Goal: Entertainment & Leisure: Consume media (video, audio)

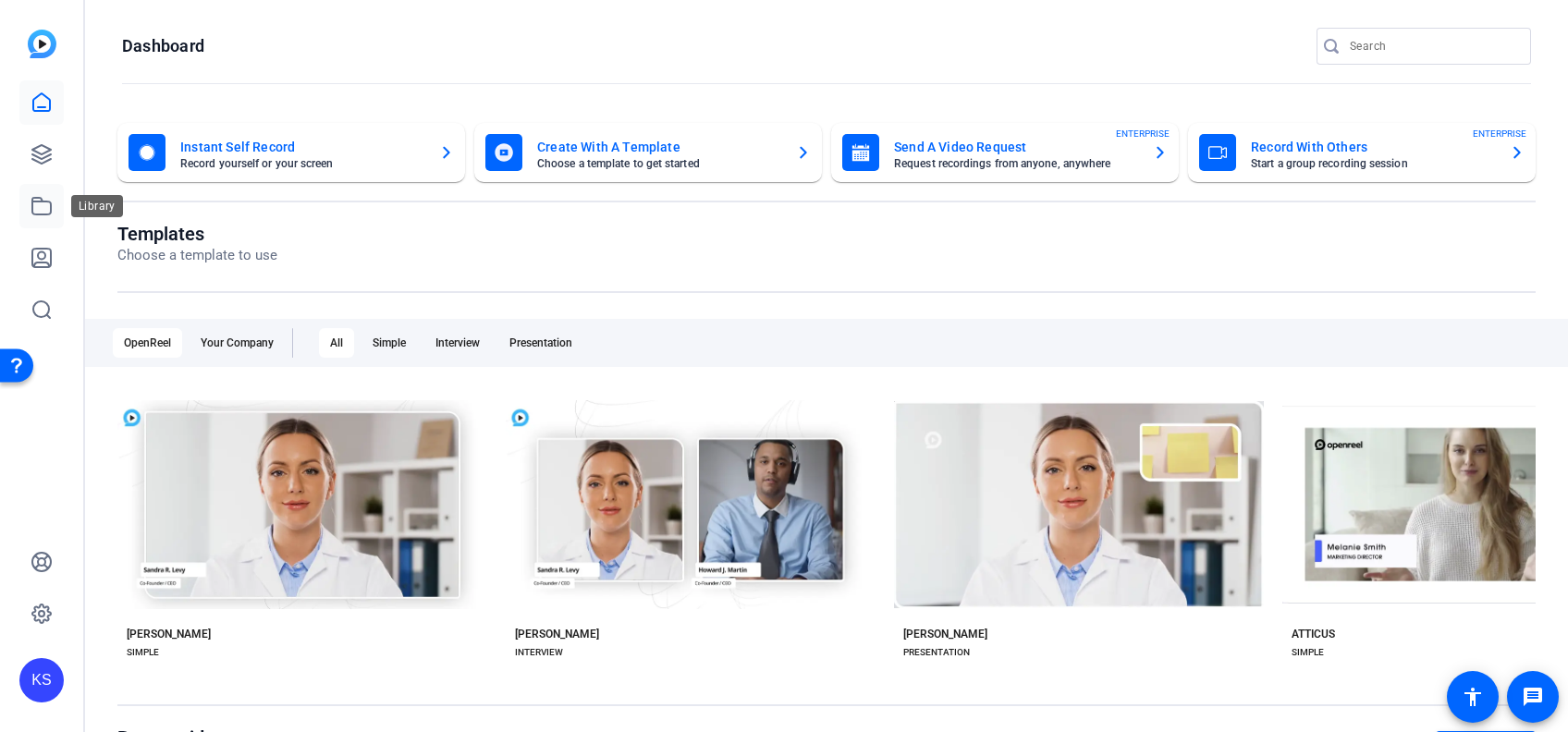
click at [39, 201] on icon at bounding box center [41, 205] width 18 height 16
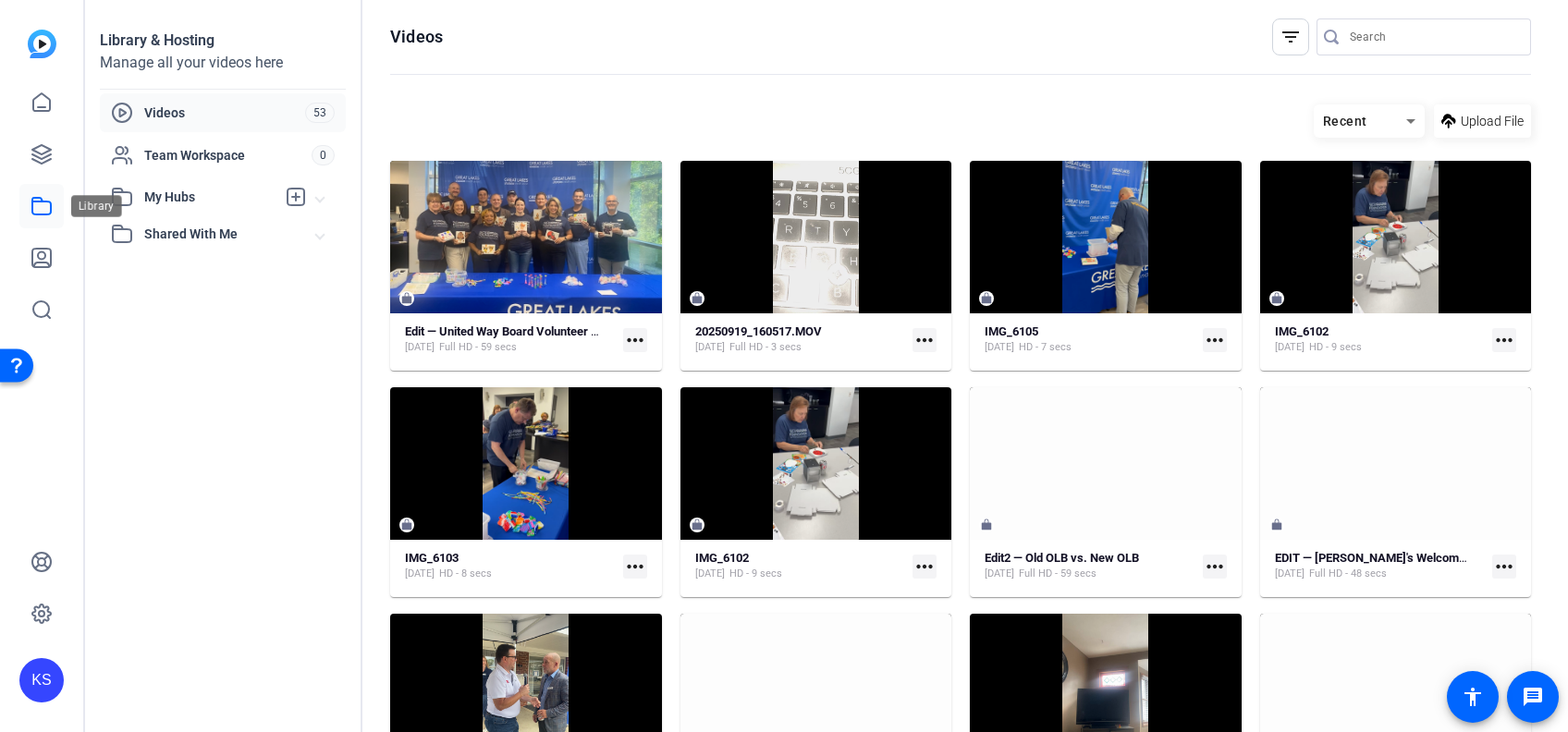
click at [32, 195] on icon at bounding box center [41, 205] width 22 height 22
click at [38, 153] on icon at bounding box center [41, 154] width 18 height 18
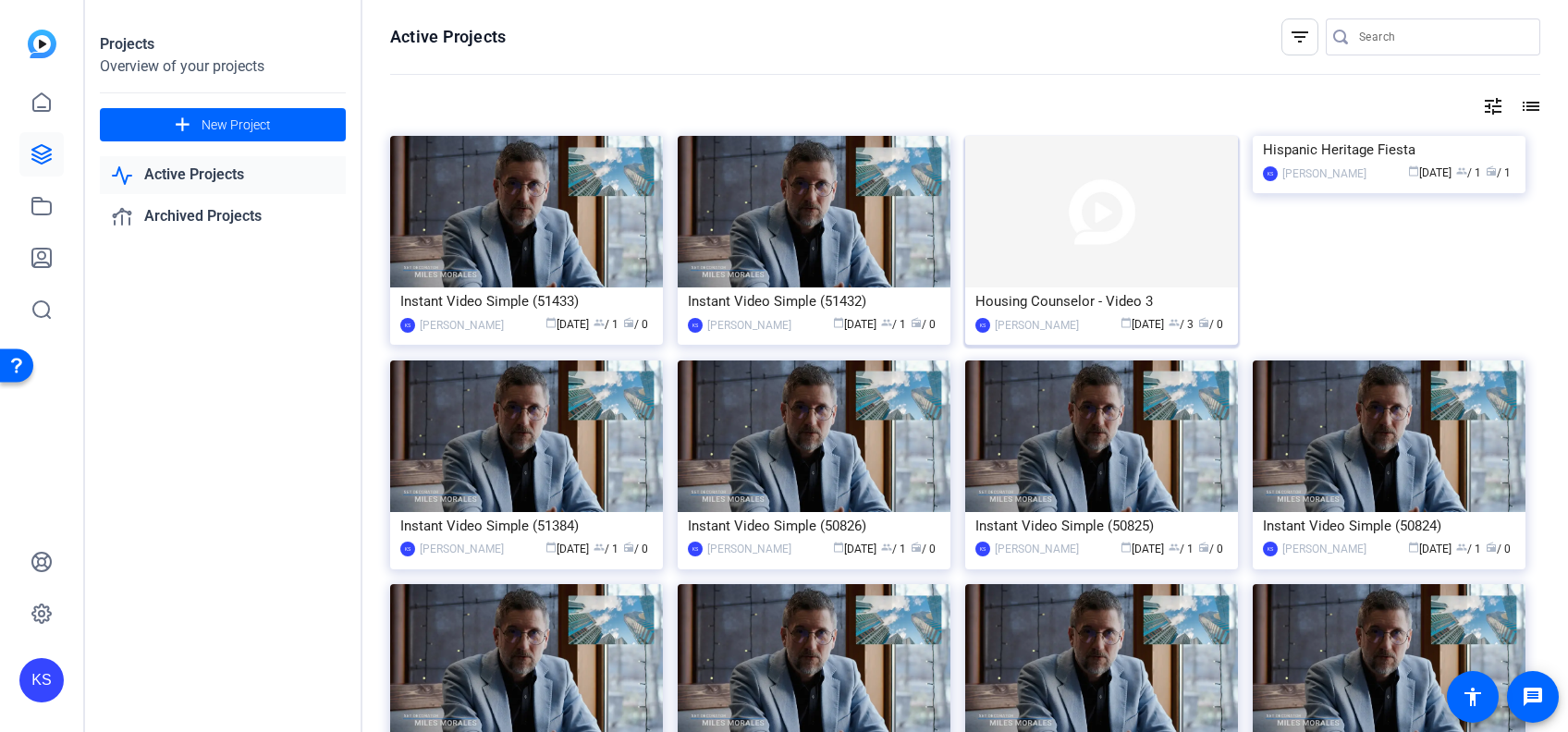
click at [1087, 244] on img at bounding box center [1102, 211] width 273 height 152
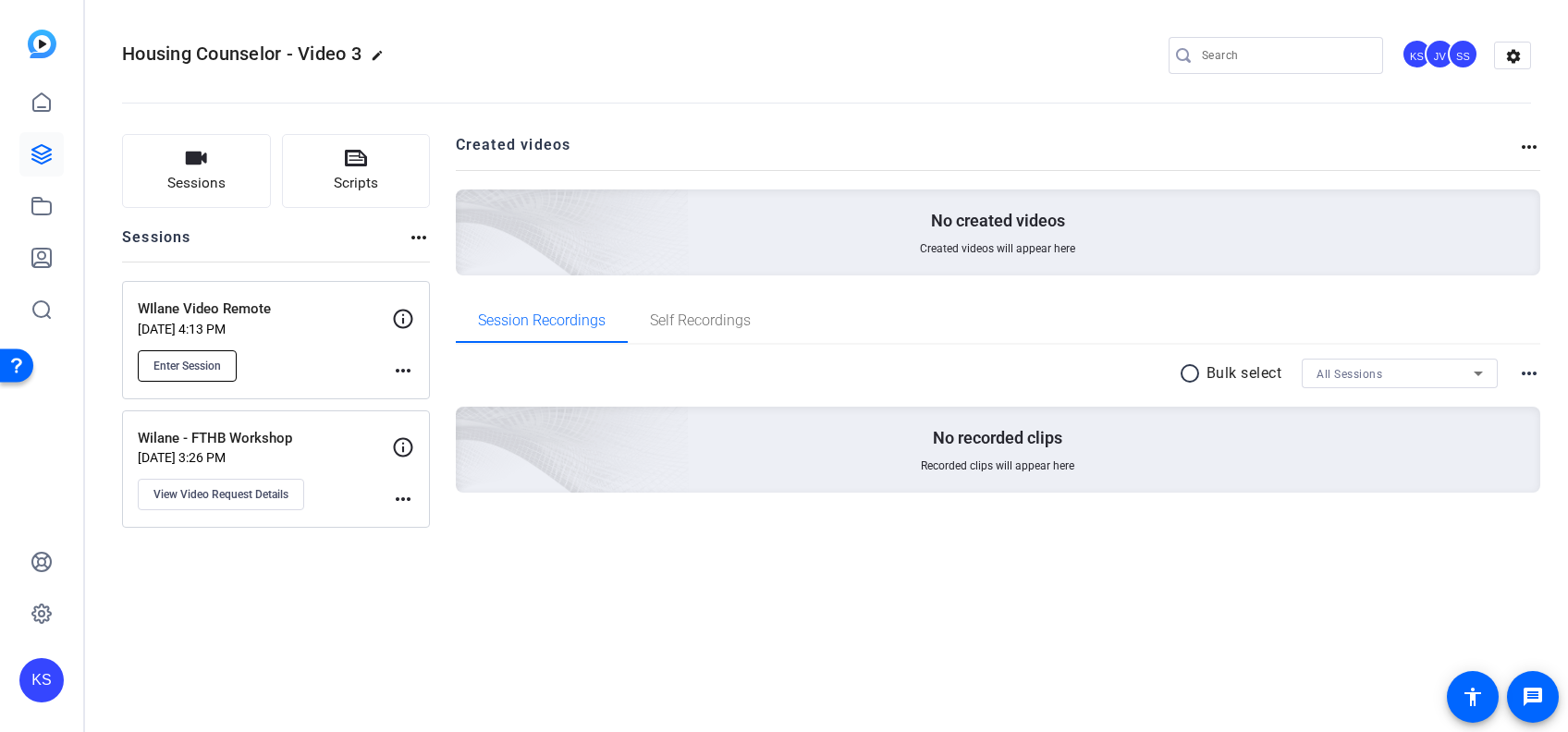
click at [172, 364] on span "Enter Session" at bounding box center [187, 366] width 68 height 14
click at [43, 147] on icon at bounding box center [41, 154] width 22 height 22
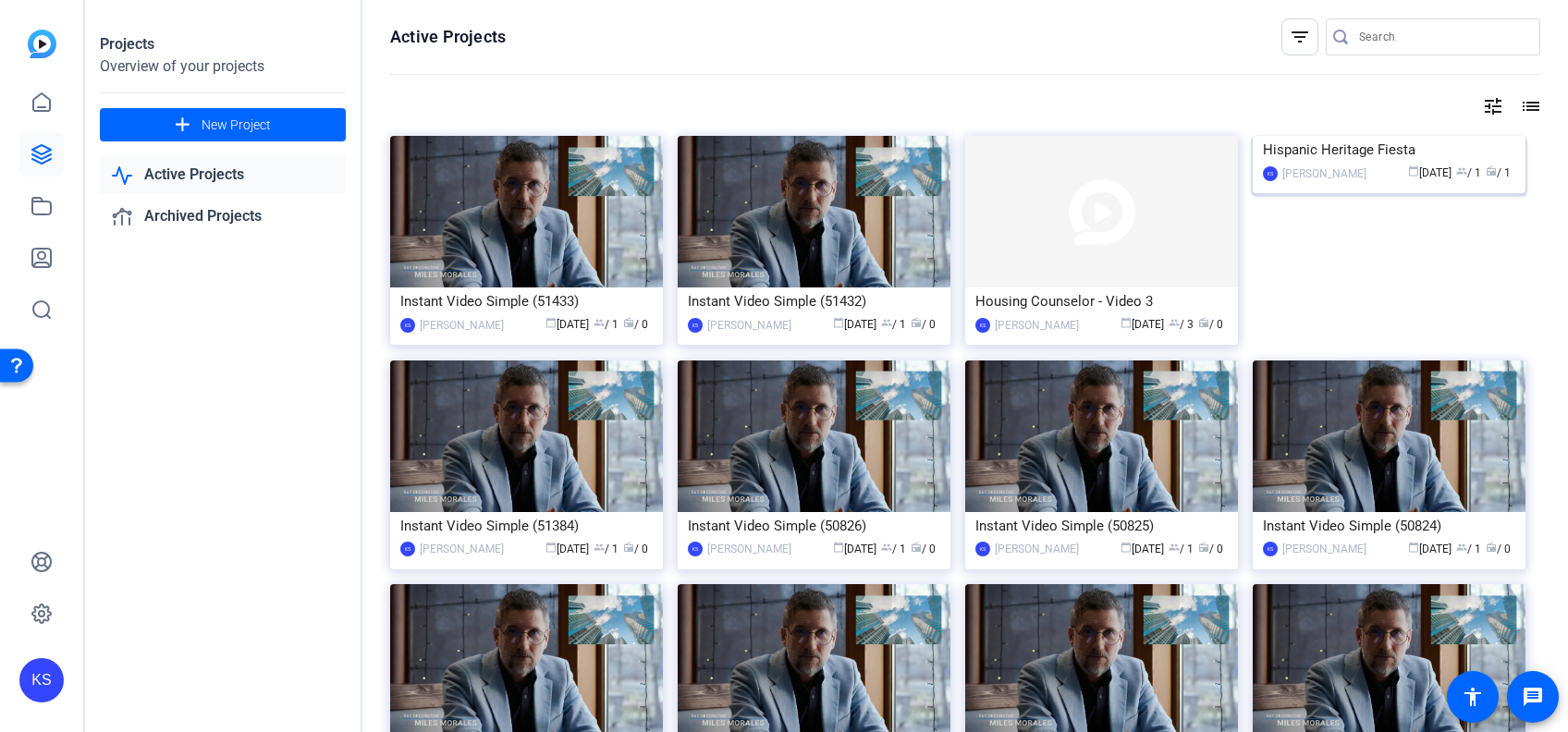
click at [1371, 136] on img at bounding box center [1389, 136] width 273 height 0
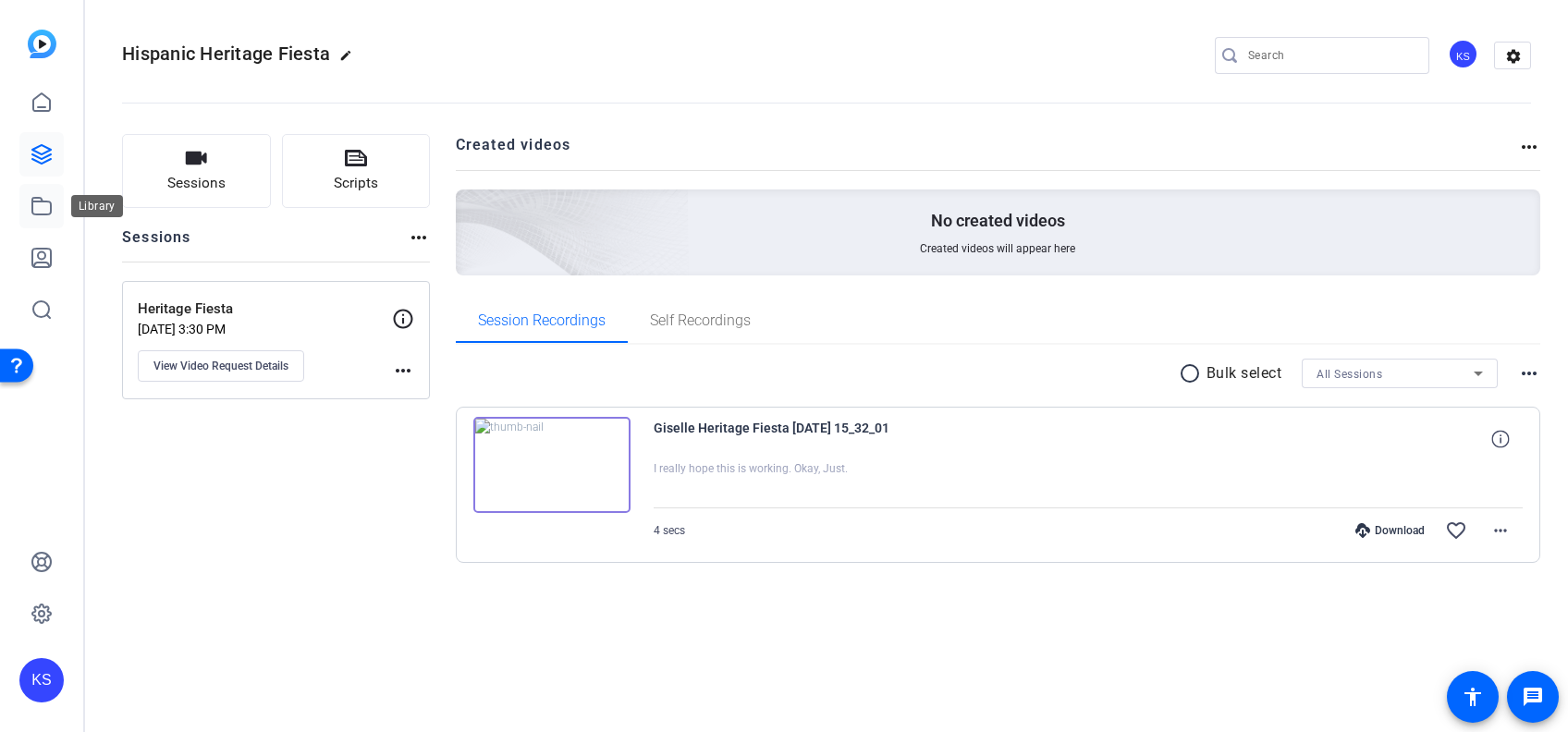
click at [36, 206] on icon at bounding box center [41, 205] width 22 height 22
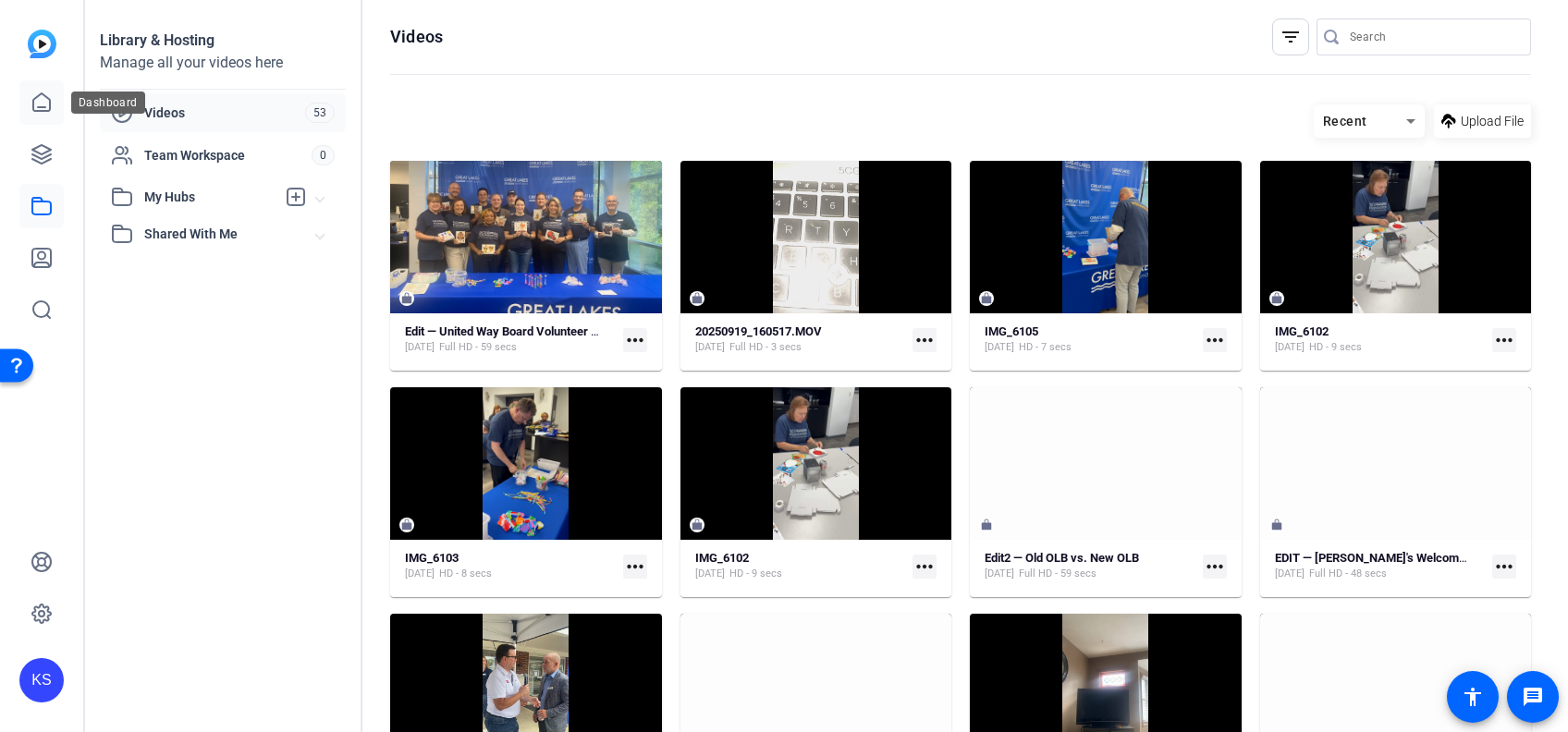
click at [45, 104] on icon at bounding box center [41, 102] width 22 height 22
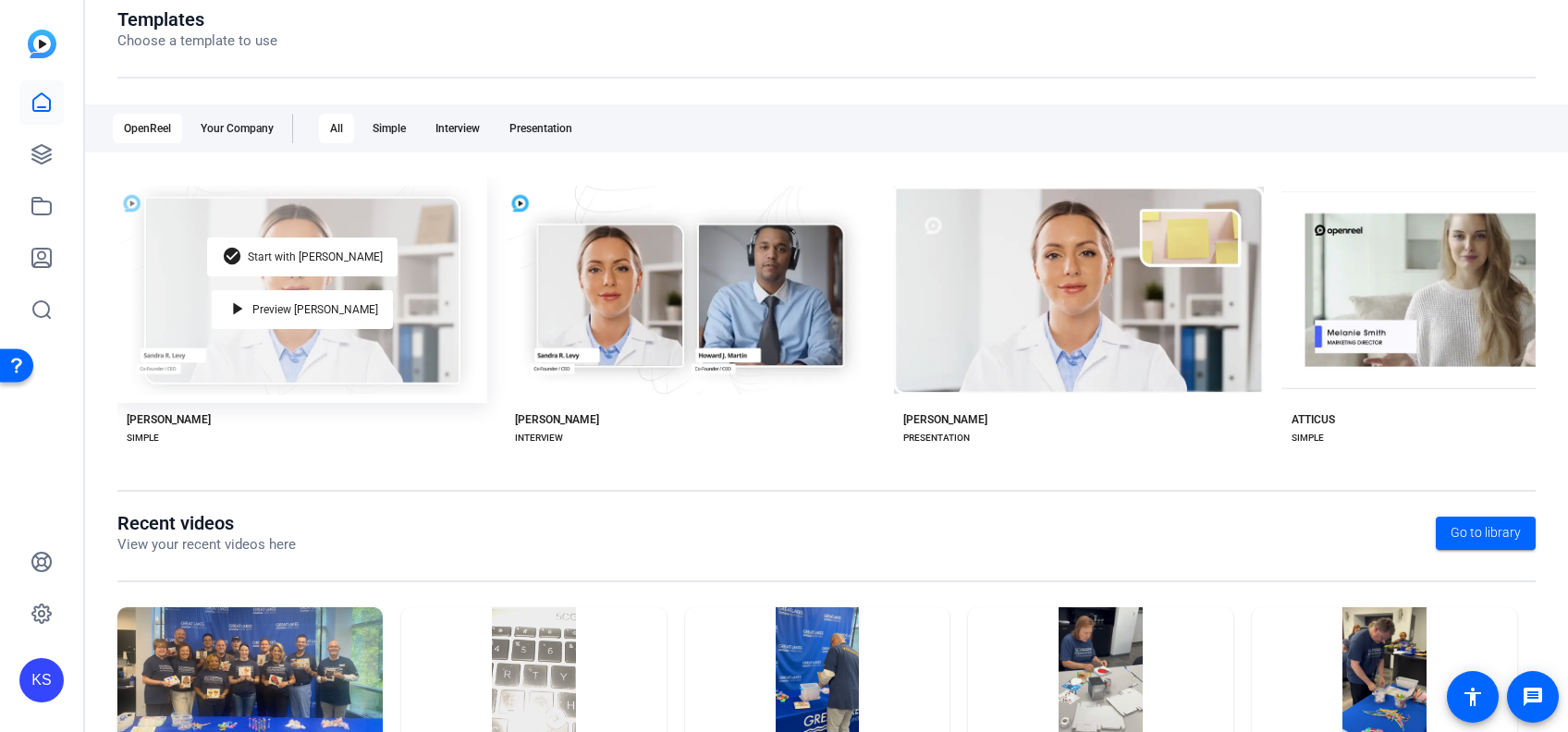
scroll to position [336, 0]
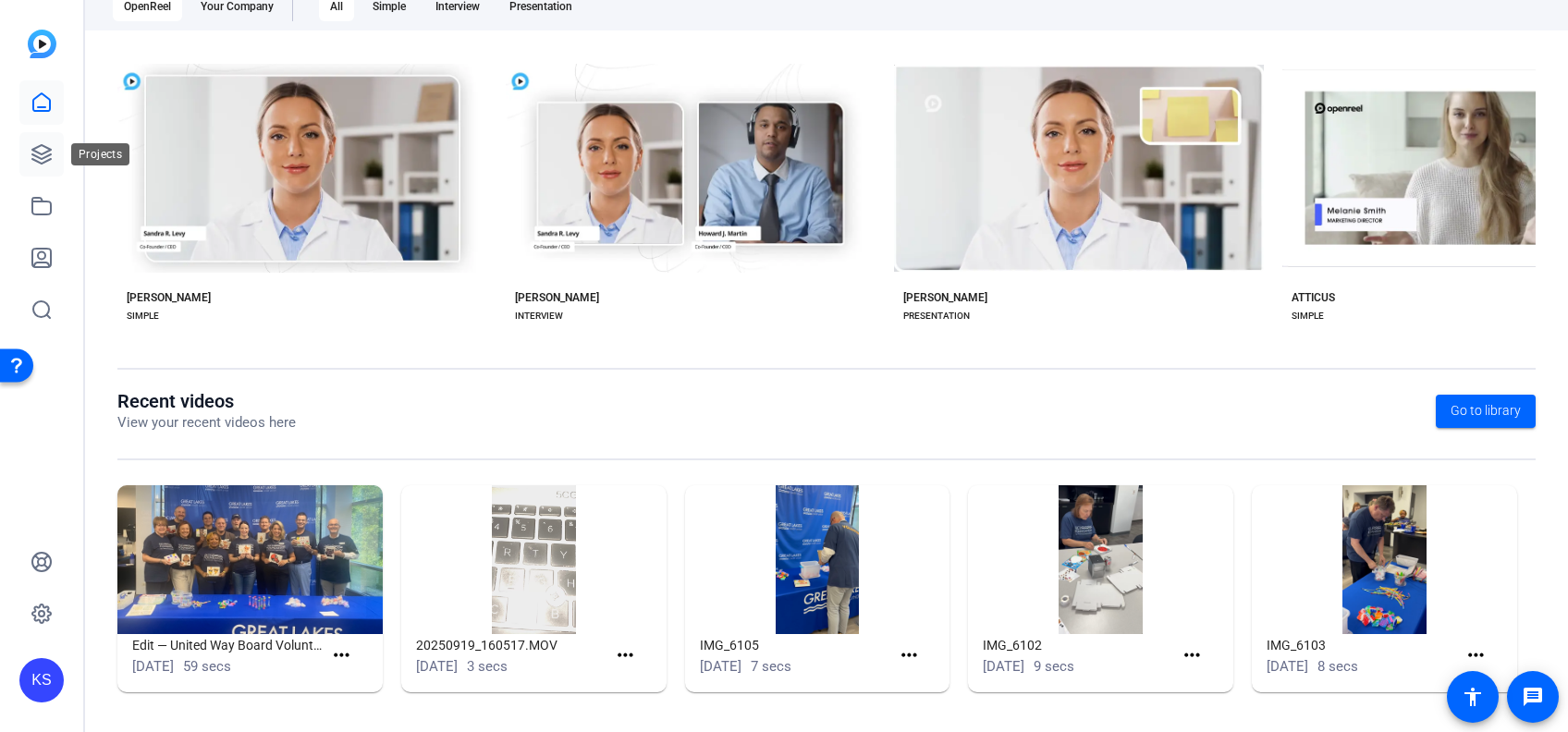
click at [49, 148] on icon at bounding box center [41, 154] width 22 height 22
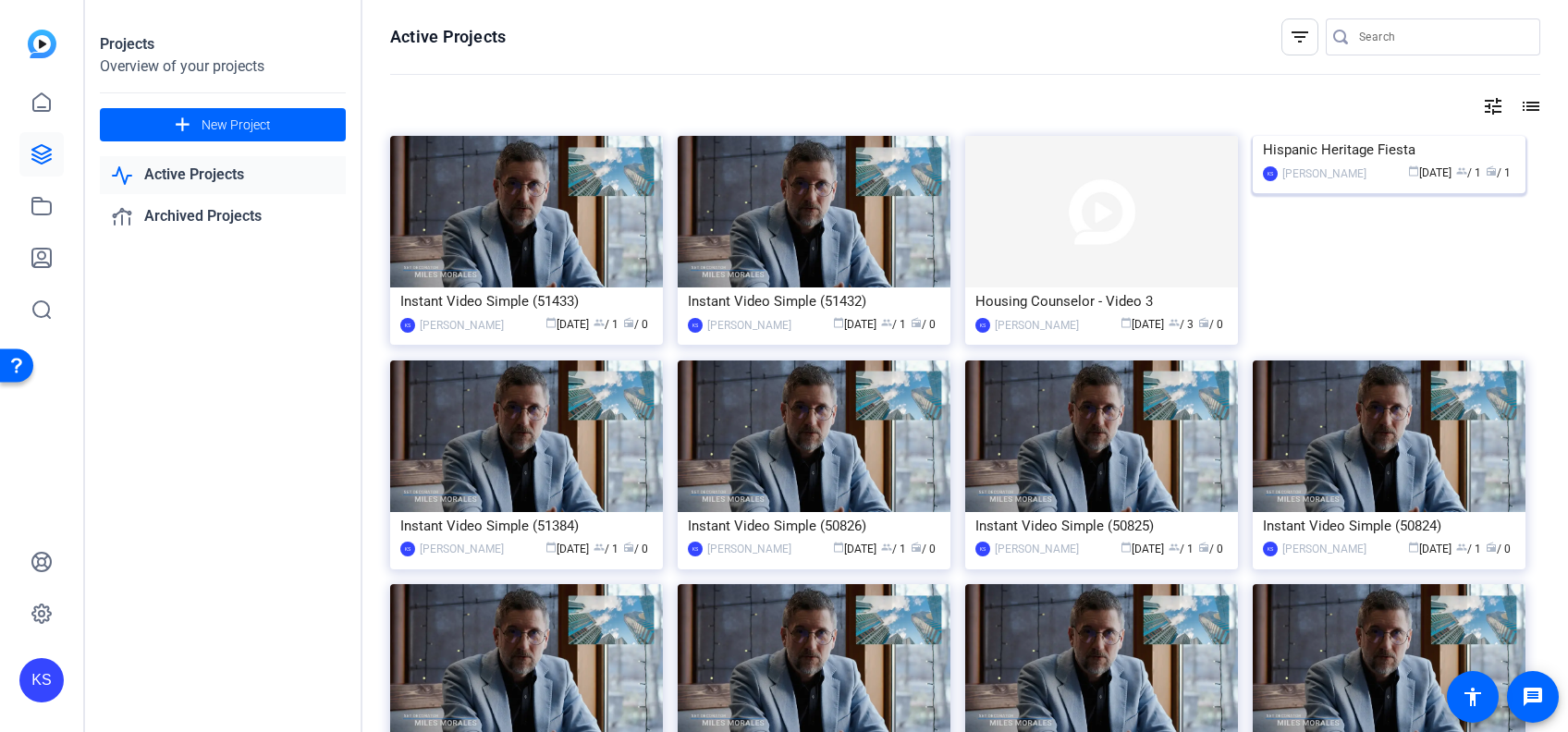
click at [1381, 136] on img at bounding box center [1389, 136] width 273 height 0
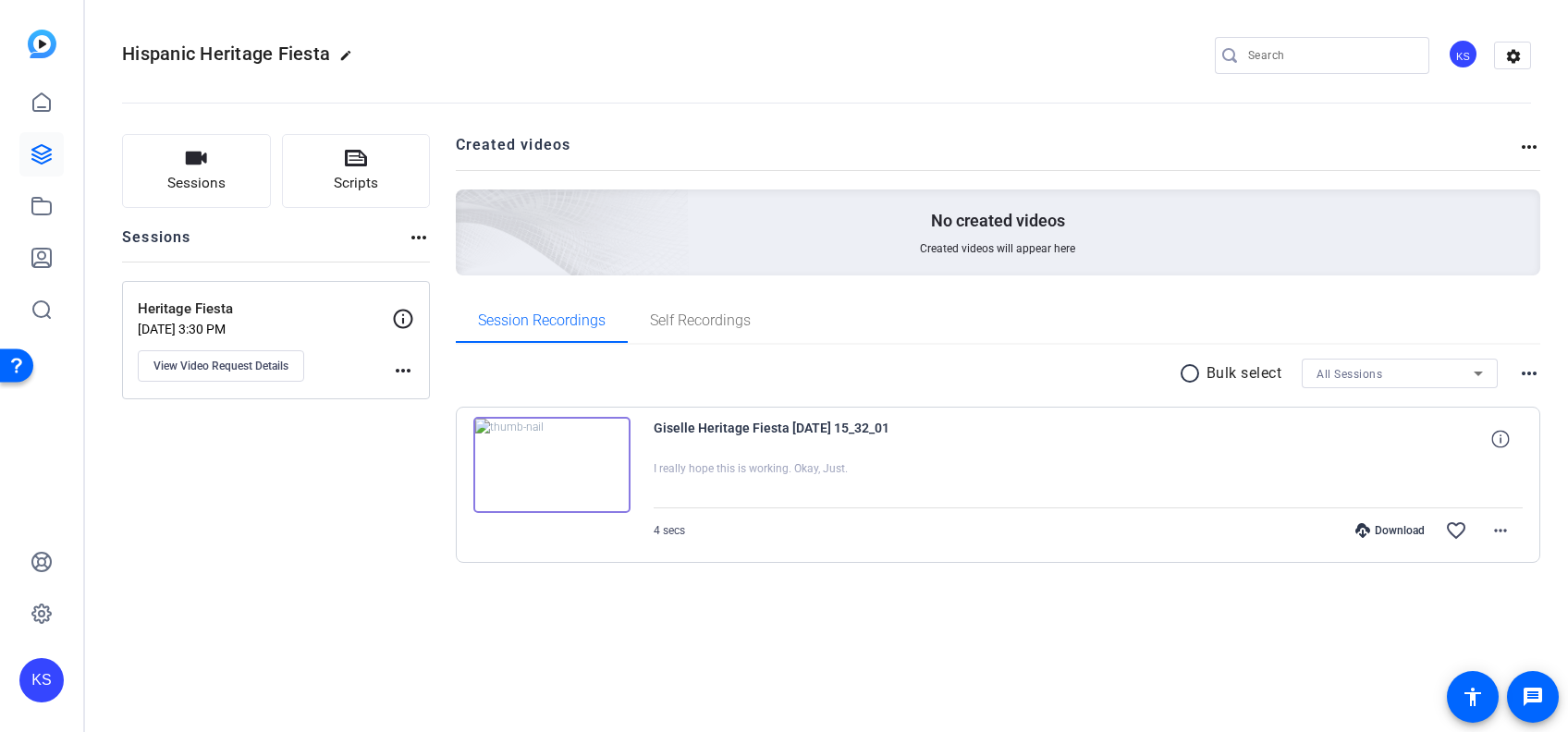
click at [1459, 52] on div "KS" at bounding box center [1463, 54] width 31 height 31
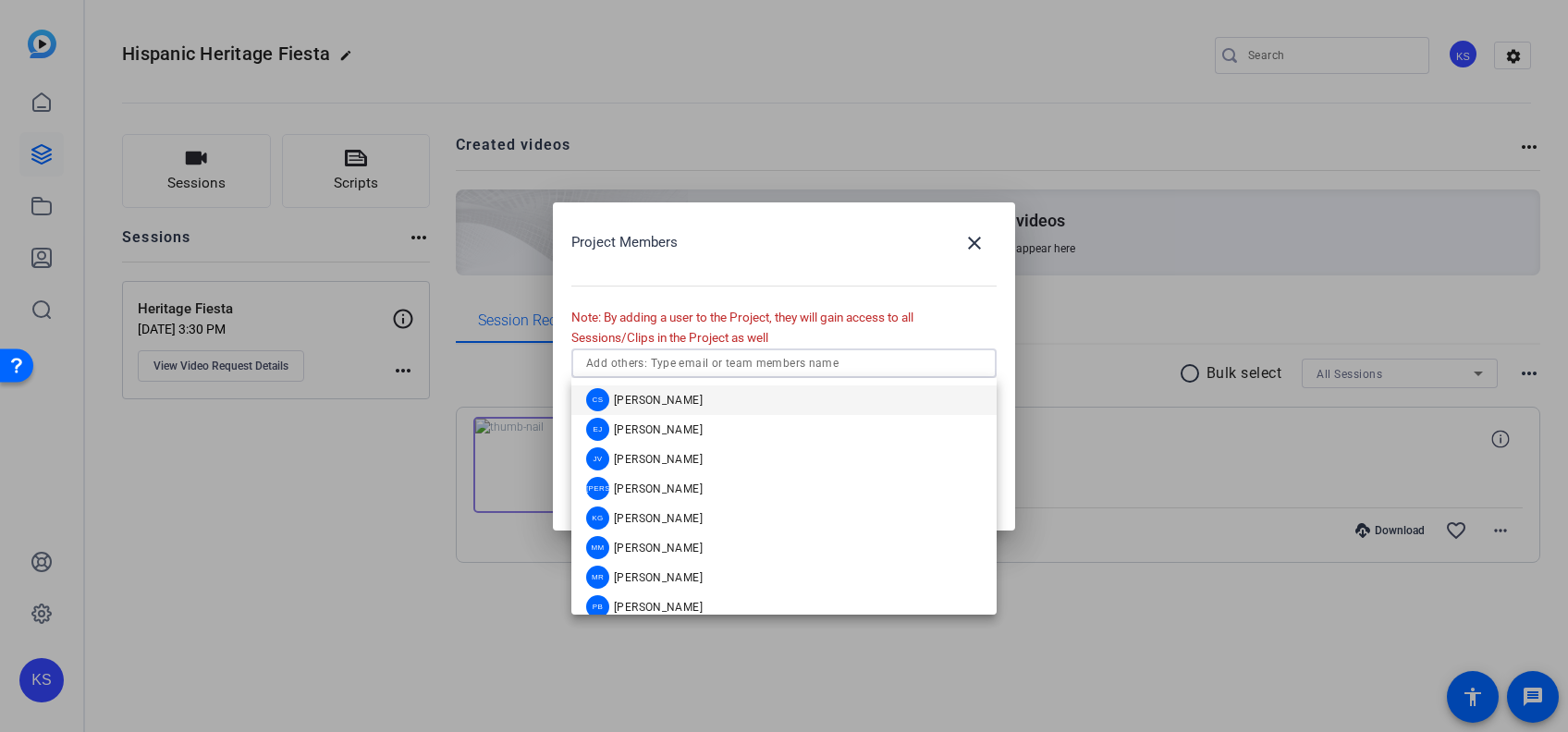
click at [843, 368] on input "text" at bounding box center [784, 363] width 395 height 22
click at [968, 239] on mat-icon "close" at bounding box center [974, 242] width 22 height 22
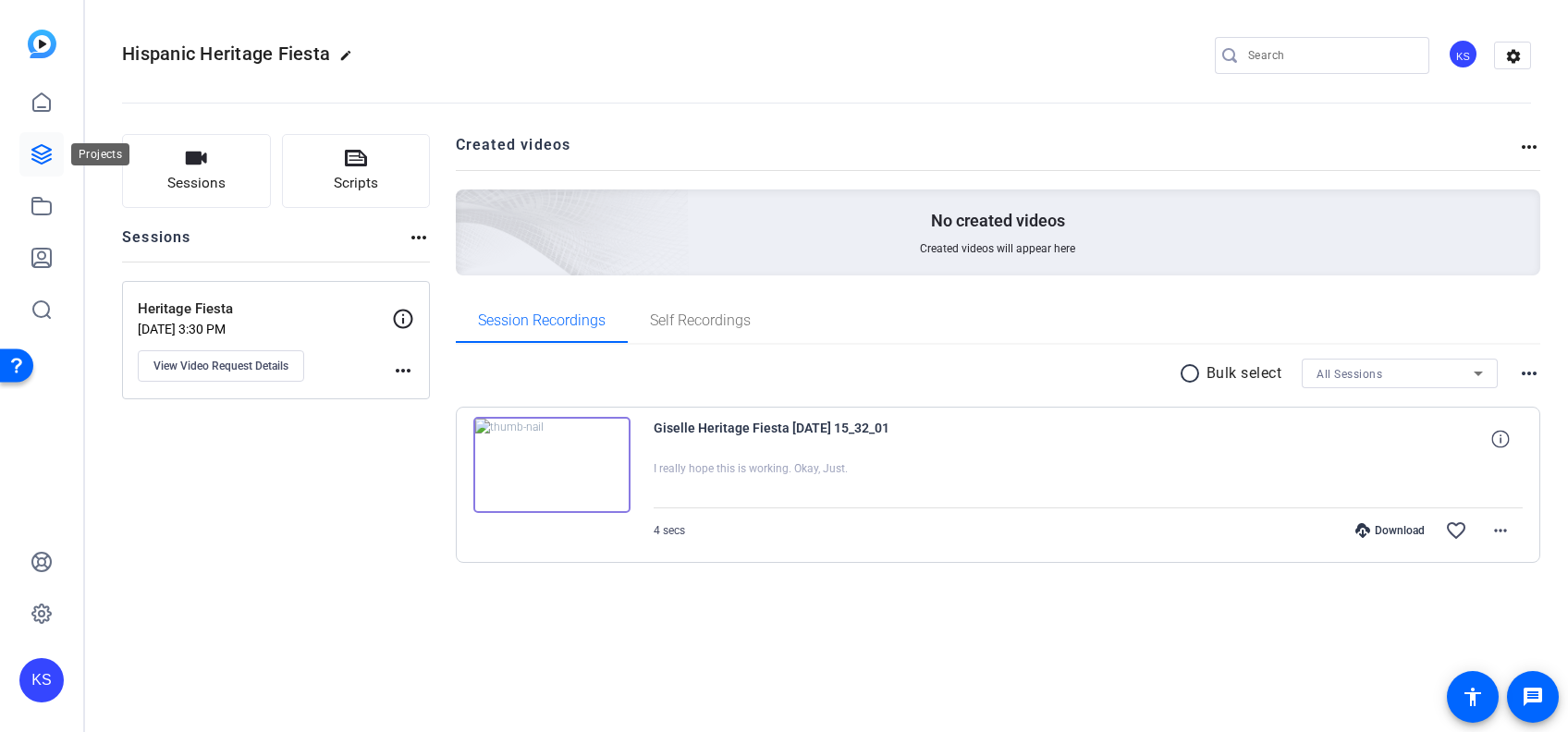
click at [37, 159] on icon at bounding box center [41, 154] width 22 height 22
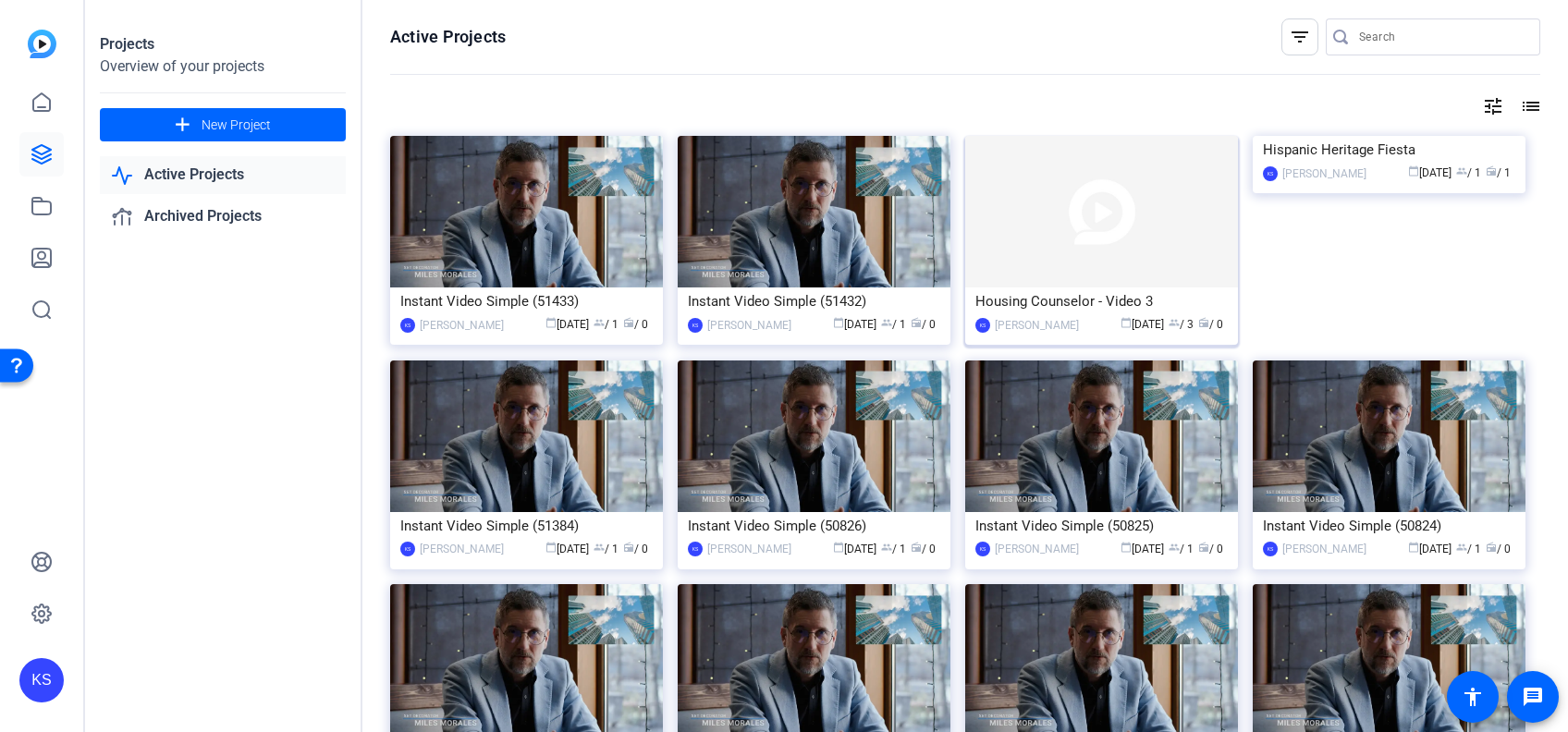
click at [1181, 259] on img at bounding box center [1102, 211] width 273 height 152
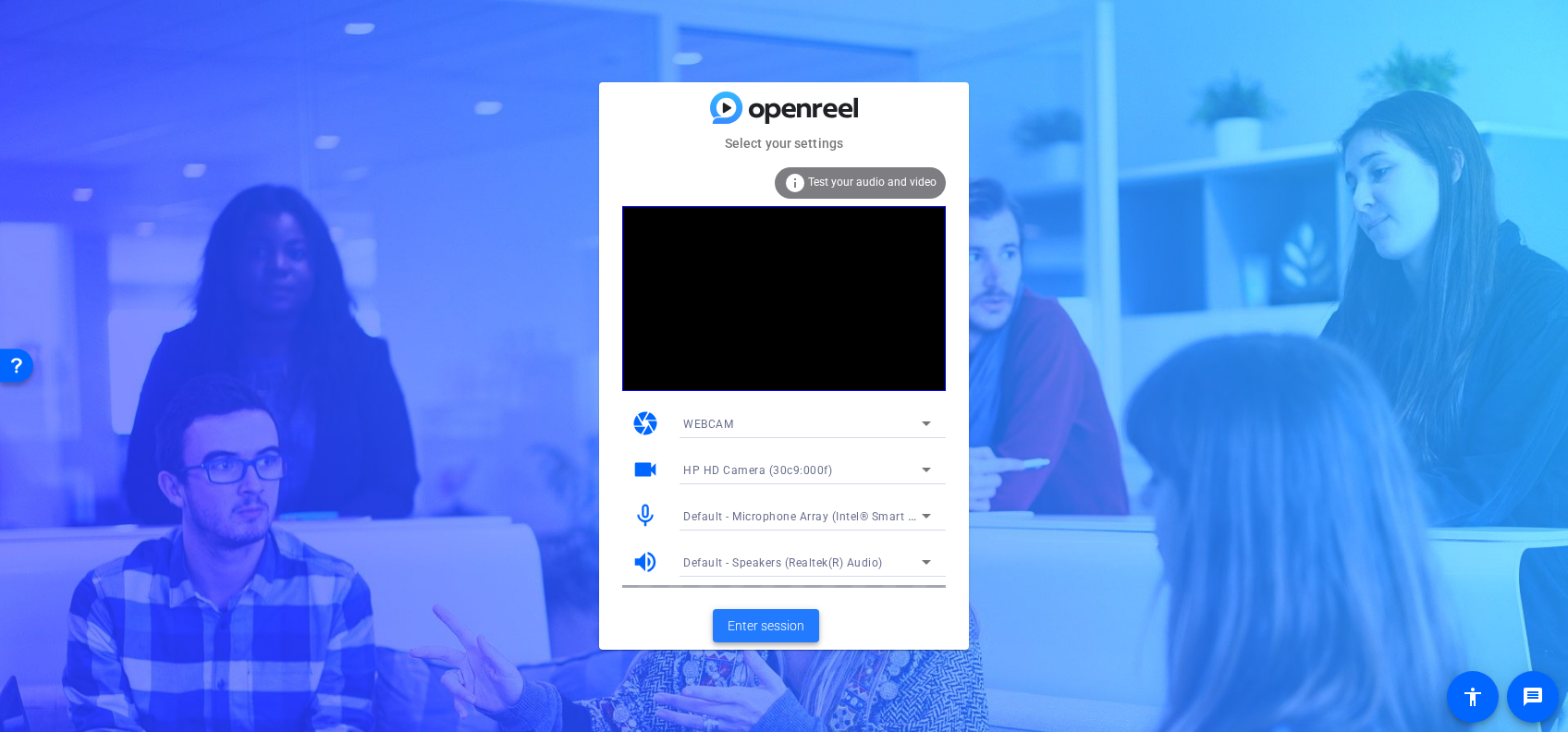
click at [767, 636] on span at bounding box center [766, 625] width 106 height 44
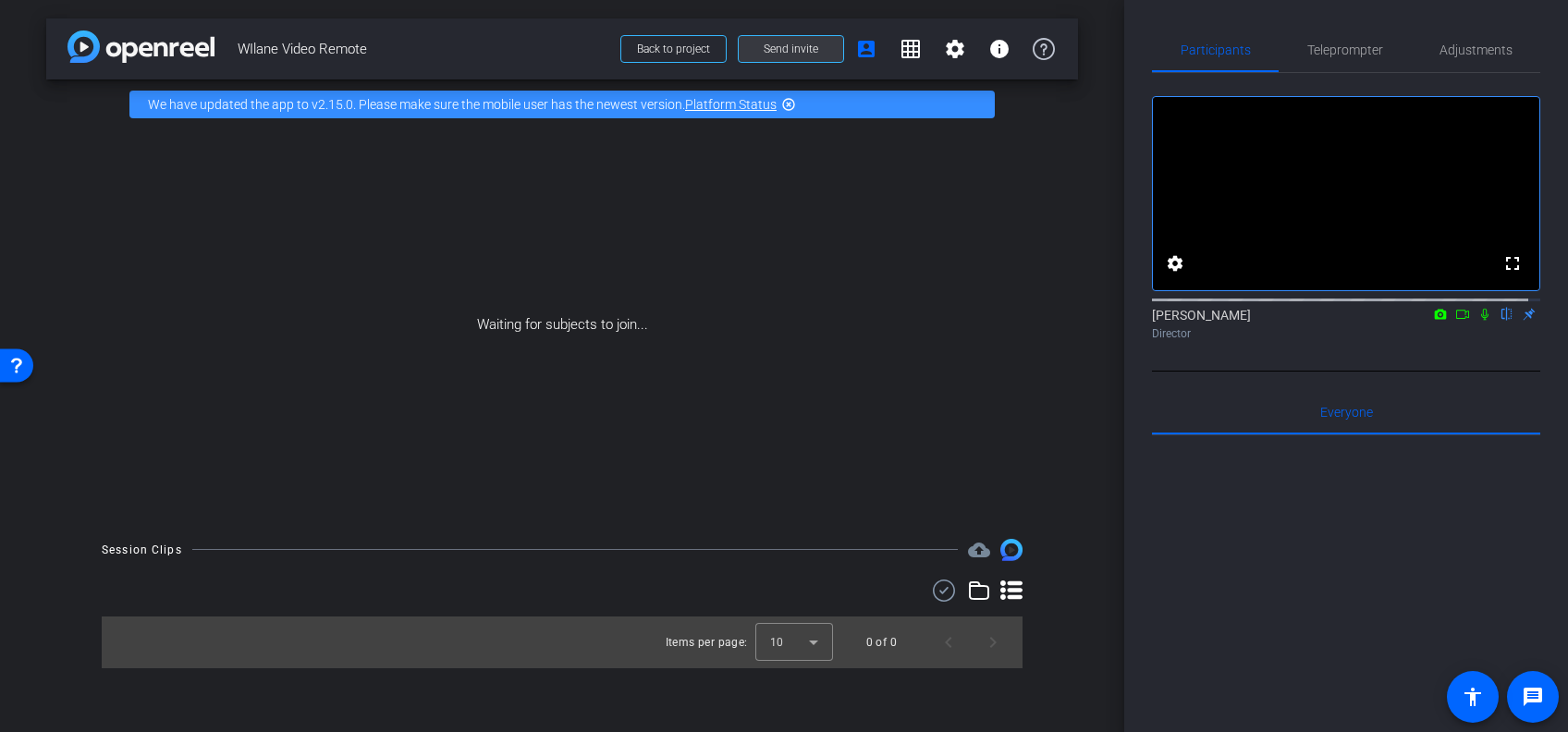
click at [799, 45] on span "Send invite" at bounding box center [791, 49] width 54 height 14
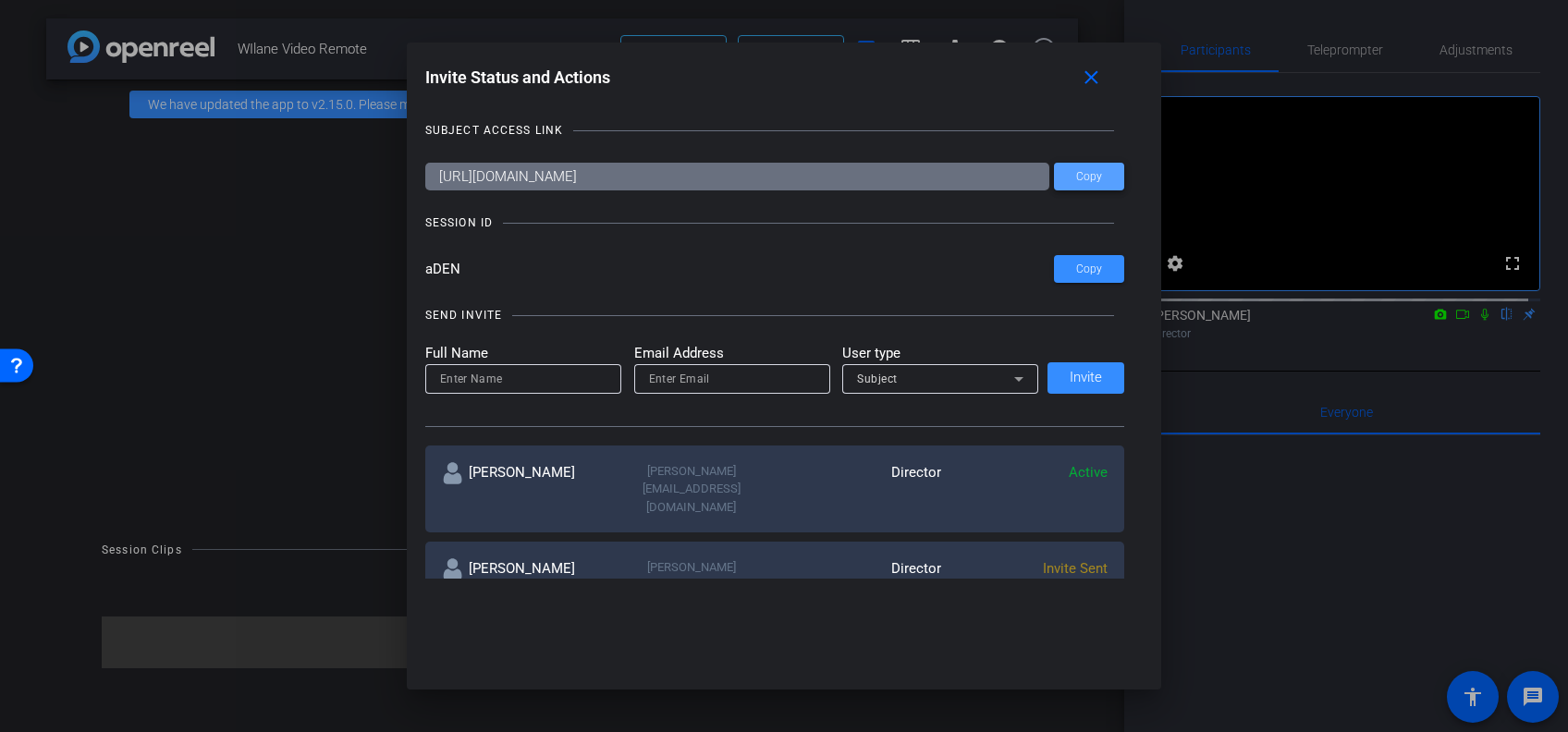
click at [1080, 178] on span "Copy" at bounding box center [1089, 177] width 26 height 14
click at [583, 373] on input at bounding box center [523, 378] width 166 height 22
type input "Wilane Boone"
type input "WilaneB@glcu.org"
click at [1080, 373] on span "Invite" at bounding box center [1086, 377] width 32 height 14
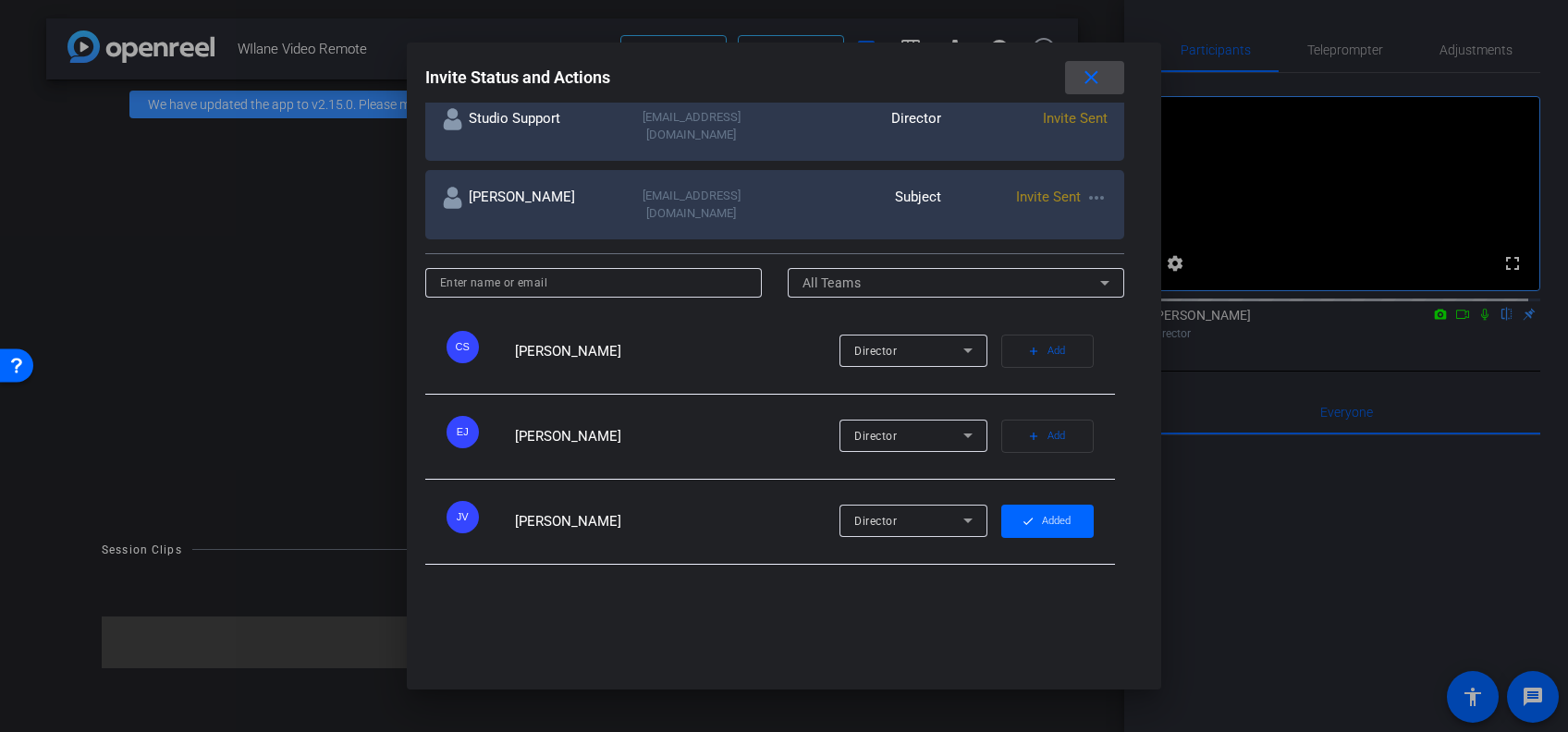
click at [1096, 73] on mat-icon "close" at bounding box center [1091, 78] width 23 height 23
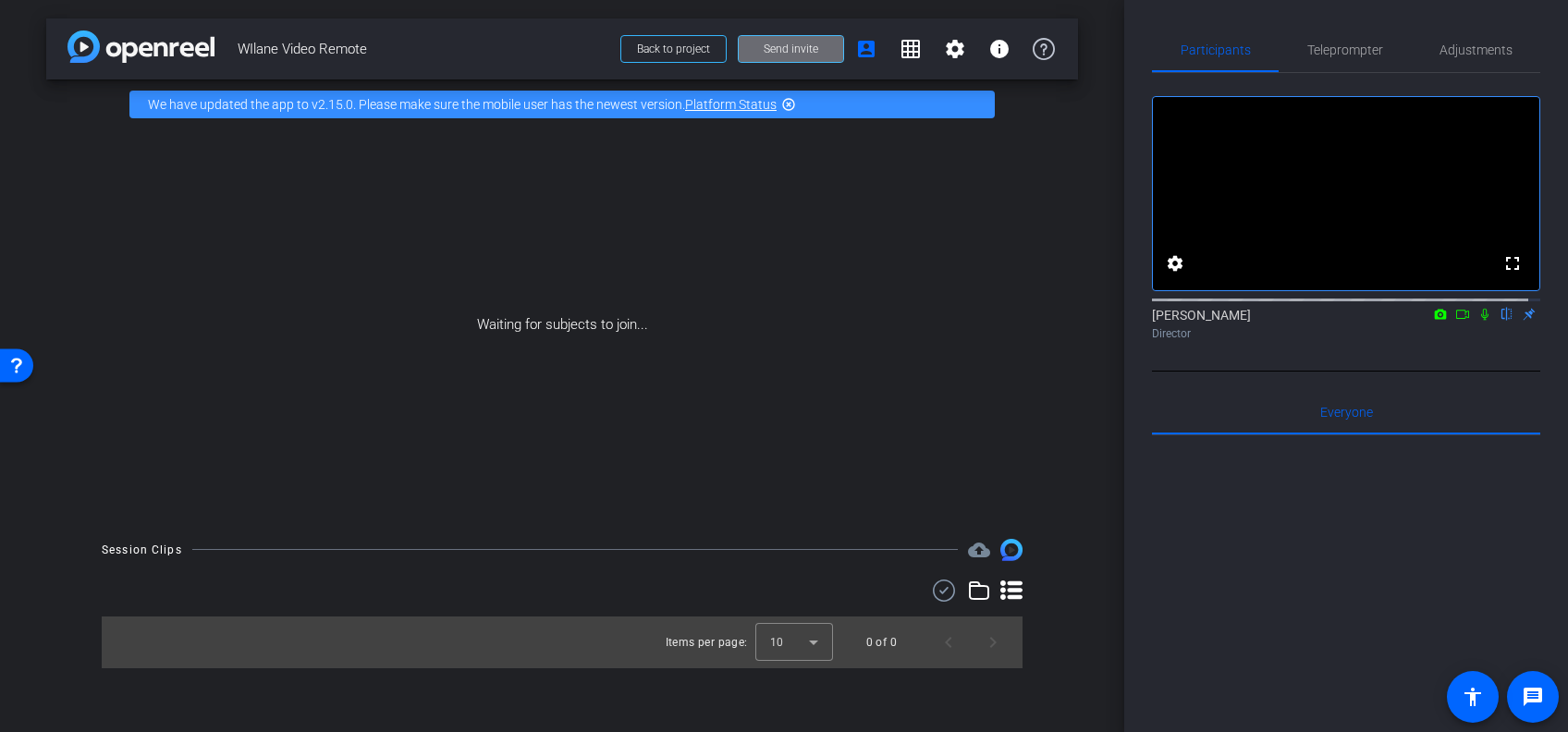
click at [801, 47] on span "Send invite" at bounding box center [791, 49] width 54 height 14
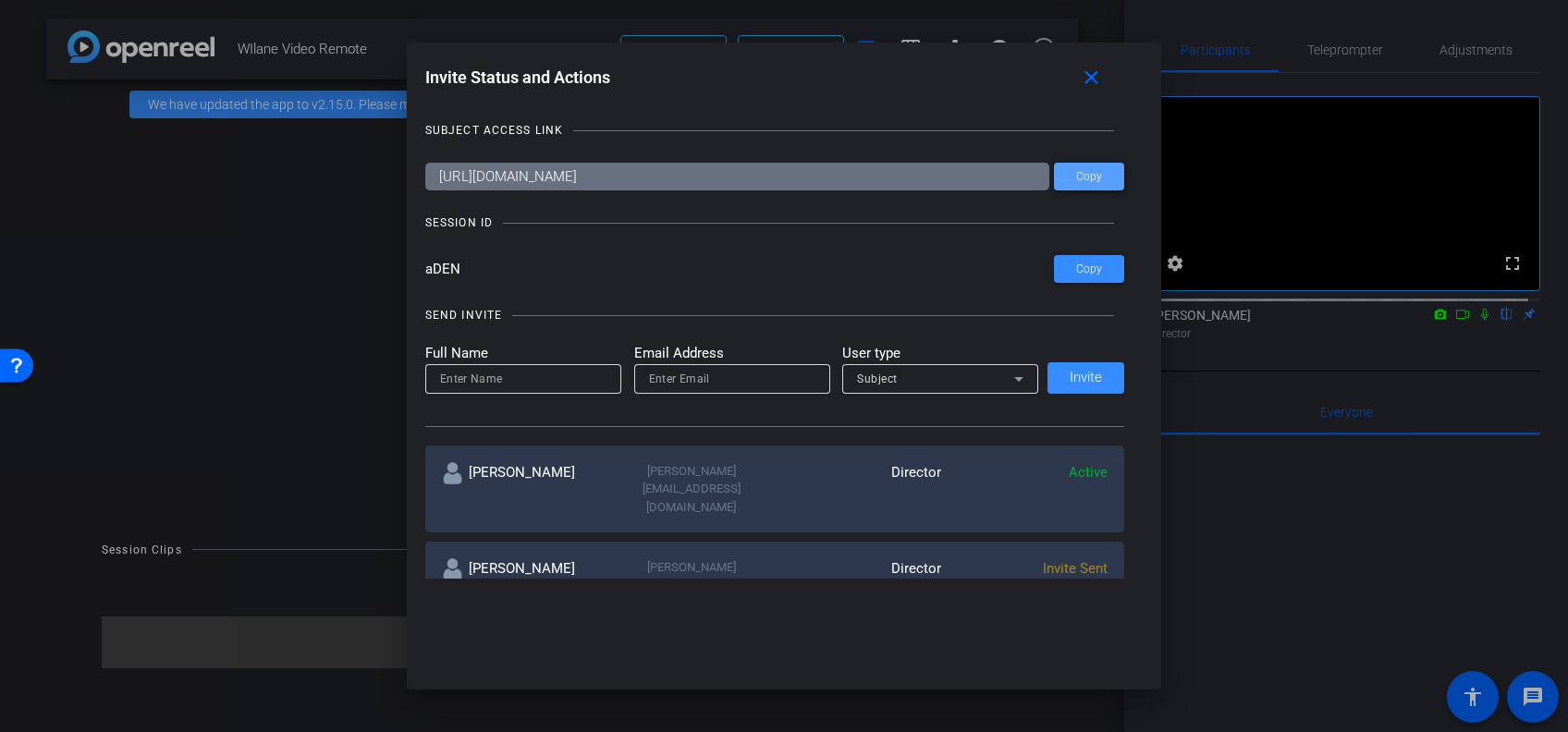
click at [1081, 177] on span "Copy" at bounding box center [1089, 177] width 26 height 14
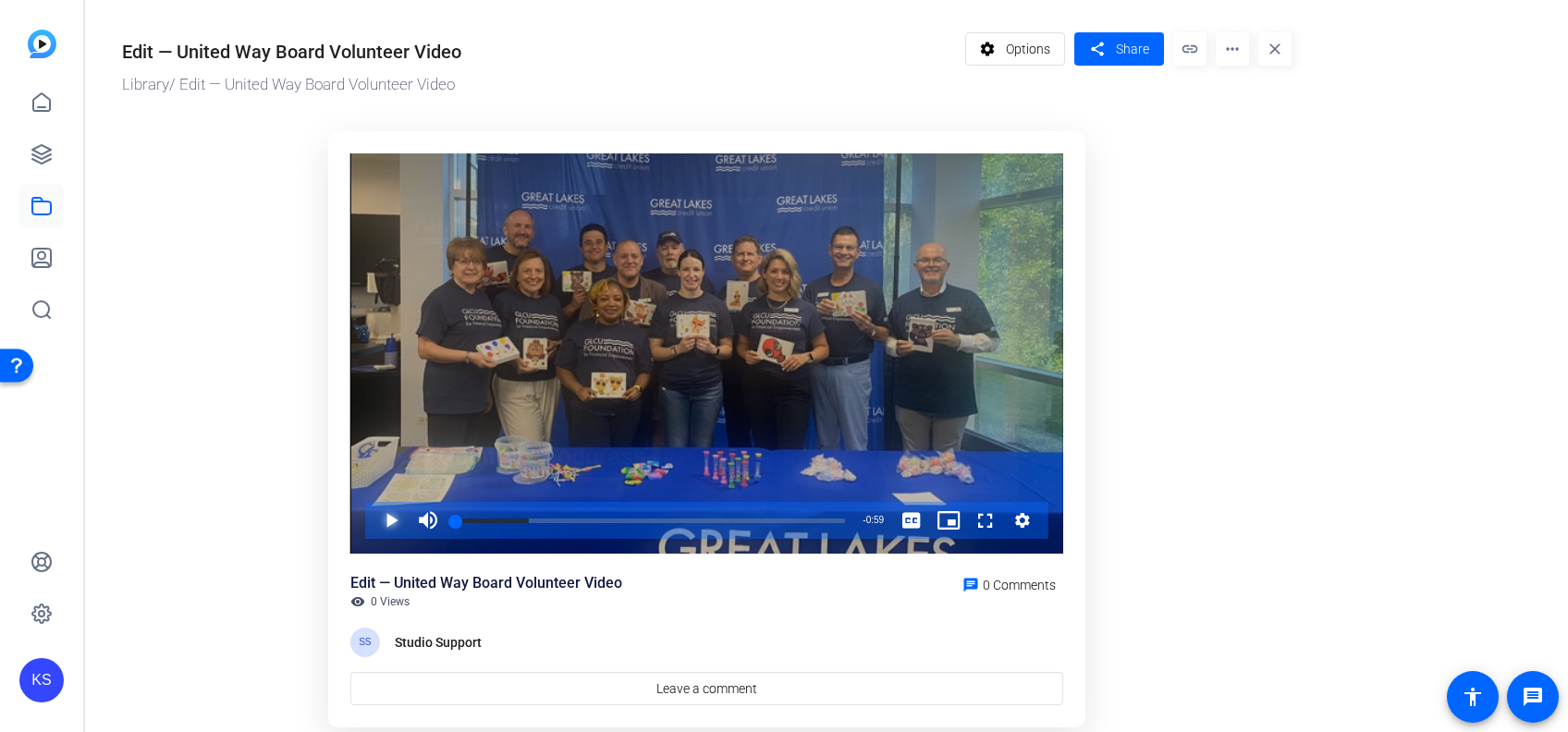
click at [372, 511] on span "Video Player" at bounding box center [372, 520] width 0 height 37
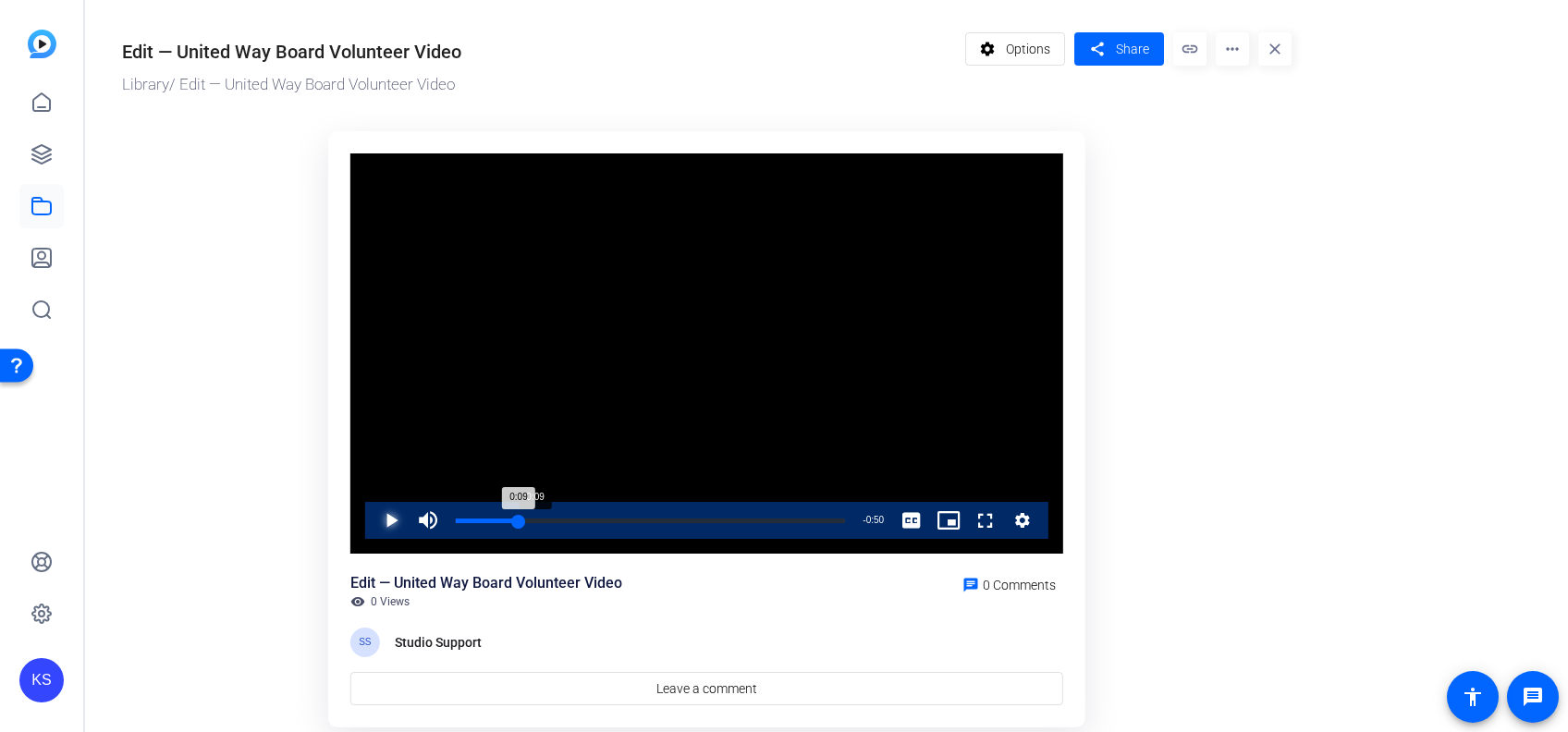
click at [518, 518] on div "Loaded : 100.00% 0:09 0:09" at bounding box center [650, 520] width 390 height 5
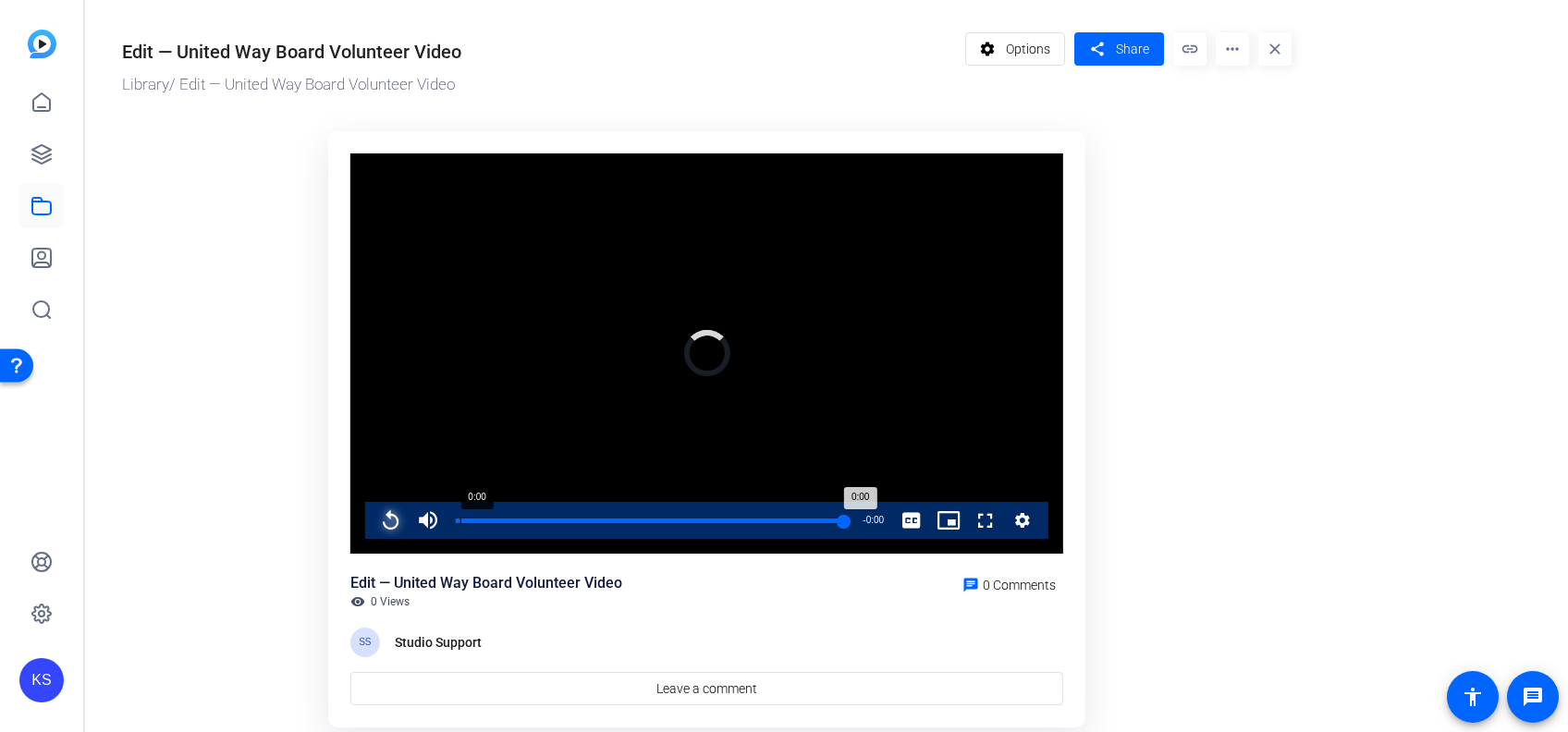
click at [459, 519] on div "Loaded : 100.00% 0:00 0:00" at bounding box center [650, 520] width 390 height 5
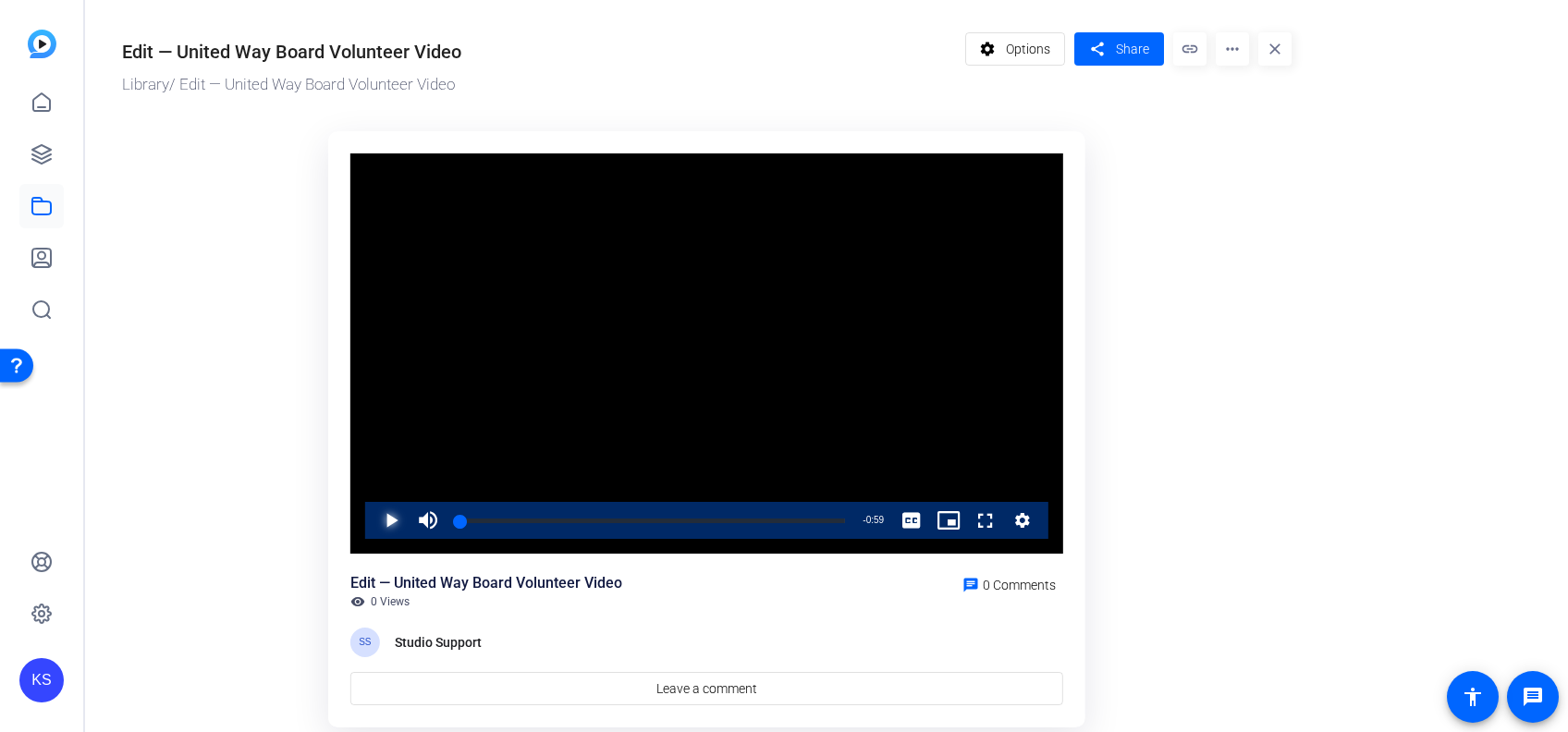
click at [372, 522] on span "Video Player" at bounding box center [372, 520] width 0 height 37
click at [707, 515] on div "Loaded : 100.00% 0:38 0:38" at bounding box center [650, 520] width 408 height 37
click at [372, 533] on span "Video Player" at bounding box center [372, 520] width 0 height 37
click at [372, 517] on span "Video Player" at bounding box center [372, 520] width 0 height 37
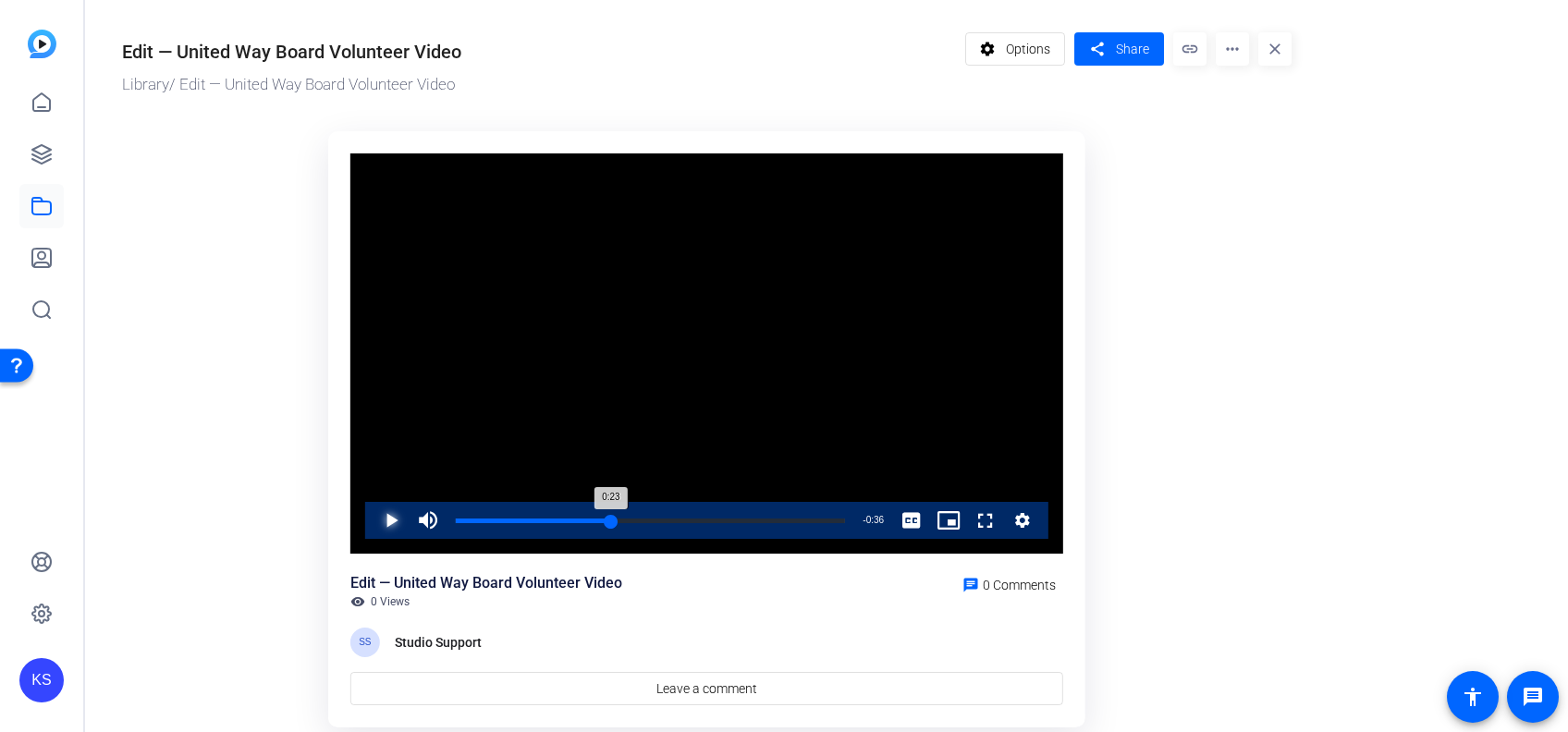
click at [610, 518] on div "Loaded : 100.00% 0:23 0:23" at bounding box center [650, 520] width 390 height 5
click at [372, 516] on span "Video Player" at bounding box center [372, 520] width 0 height 37
click at [465, 523] on div "Loaded : 100.00% 0:01 0:01" at bounding box center [650, 520] width 390 height 5
click at [475, 522] on div "Loaded : 100.00% 0:02 0:02" at bounding box center [650, 520] width 390 height 5
click at [372, 514] on span "Video Player" at bounding box center [372, 520] width 0 height 37
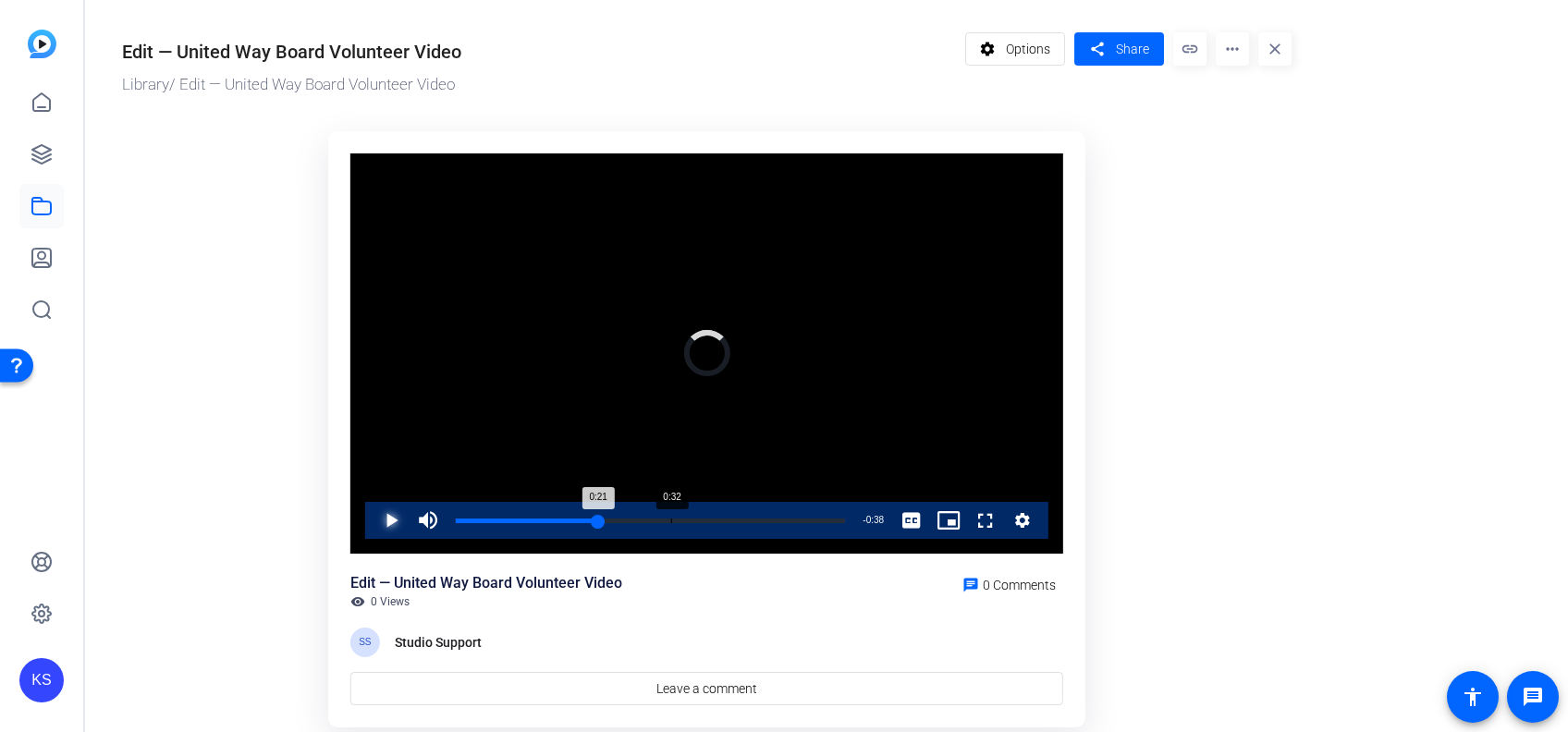
click at [671, 518] on div "0:32" at bounding box center [671, 520] width 1 height 5
click at [372, 521] on span "Video Player" at bounding box center [372, 520] width 0 height 37
click at [708, 518] on div "Loaded : 100.00% 0:38 0:38" at bounding box center [650, 520] width 390 height 5
click at [622, 514] on div "Loaded : 100.00% 0:25 0:25" at bounding box center [650, 520] width 408 height 37
click at [693, 515] on div "Loaded : 100.00% 0:36 0:36" at bounding box center [650, 520] width 408 height 37
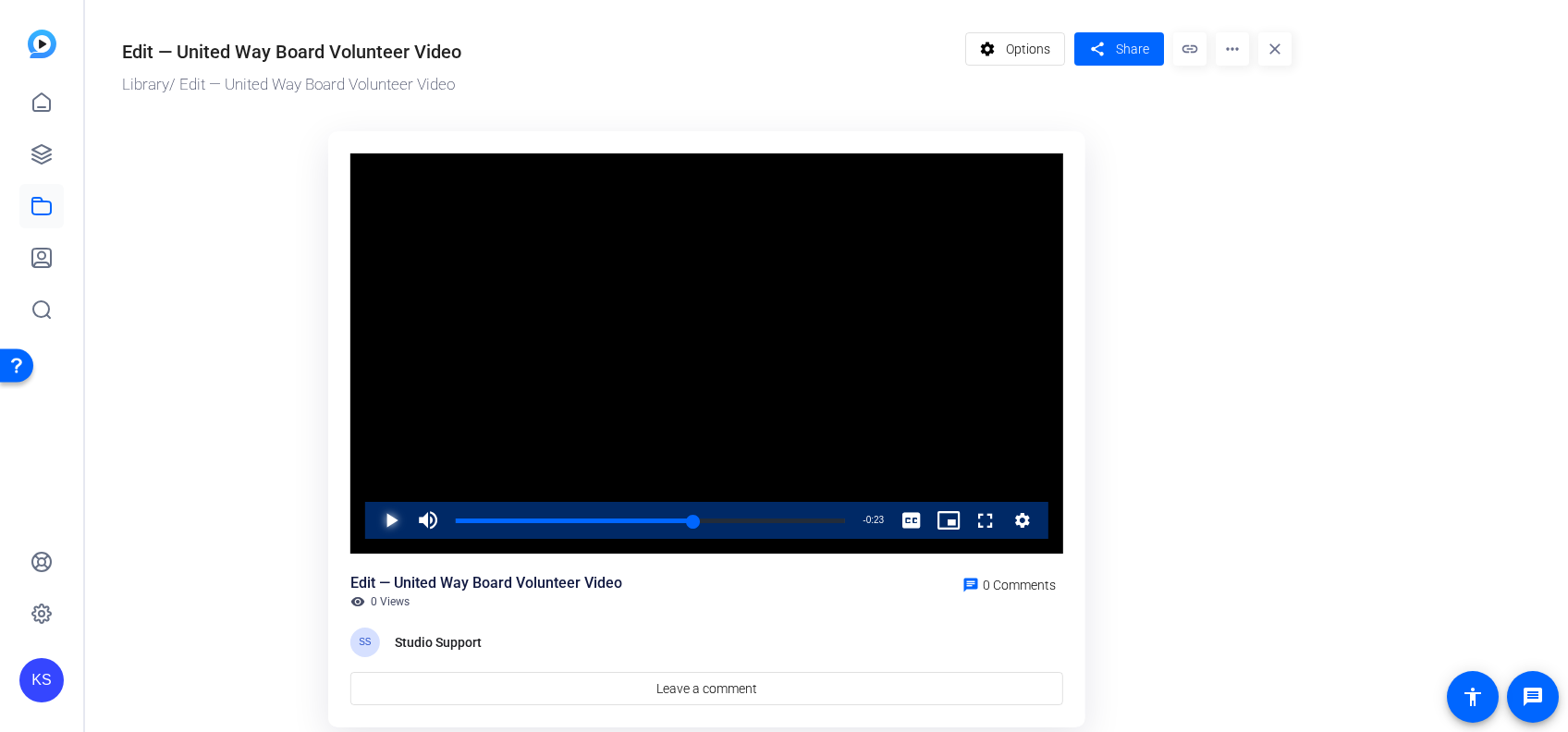
click at [372, 516] on span "Video Player" at bounding box center [372, 520] width 0 height 37
click at [783, 519] on div "0:49" at bounding box center [783, 520] width 1 height 5
click at [372, 516] on span "Video Player" at bounding box center [372, 520] width 0 height 37
